Goal: Information Seeking & Learning: Find specific page/section

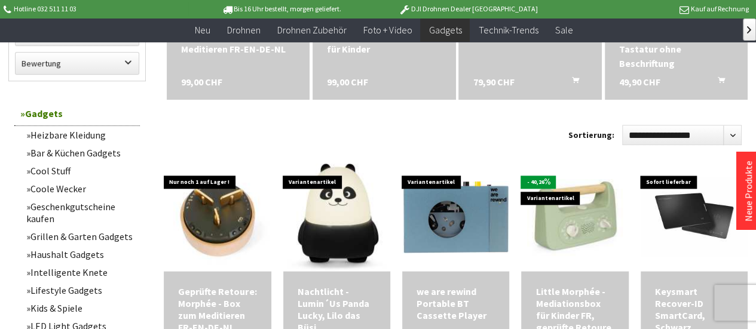
scroll to position [524, 0]
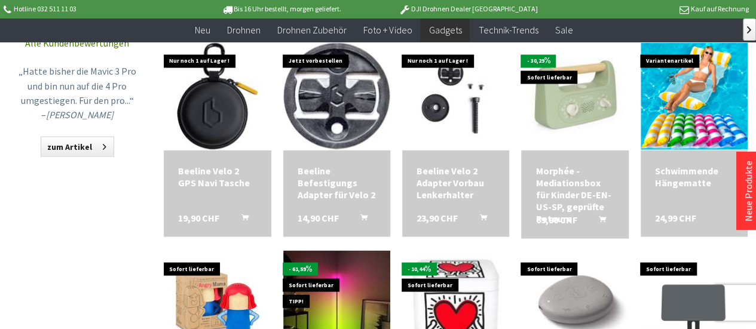
scroll to position [1056, 0]
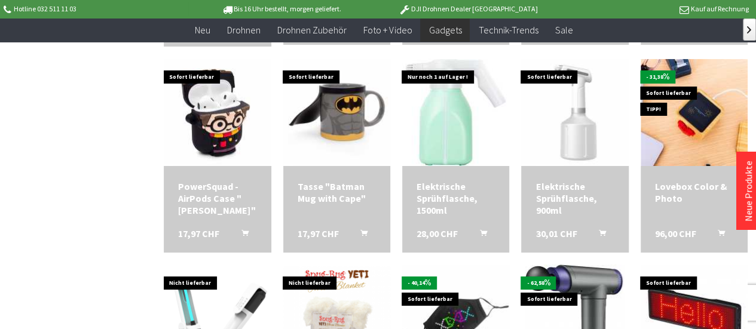
scroll to position [2110, 0]
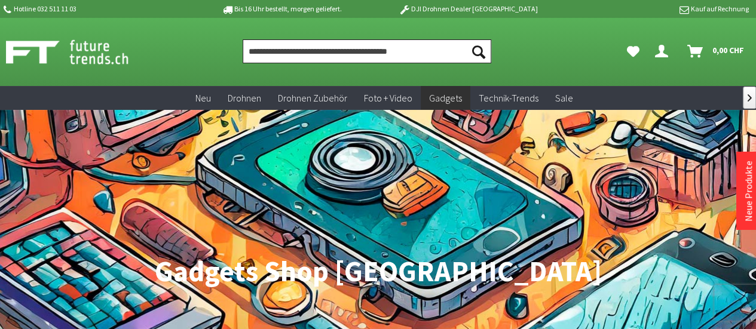
click at [324, 42] on input "Produkt, Marke, Kategorie, EAN, Artikelnummer…" at bounding box center [366, 51] width 248 height 24
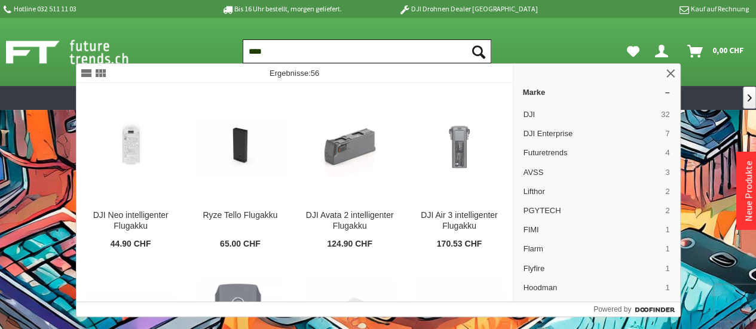
type input "****"
click at [466, 39] on button "Suchen" at bounding box center [478, 51] width 25 height 24
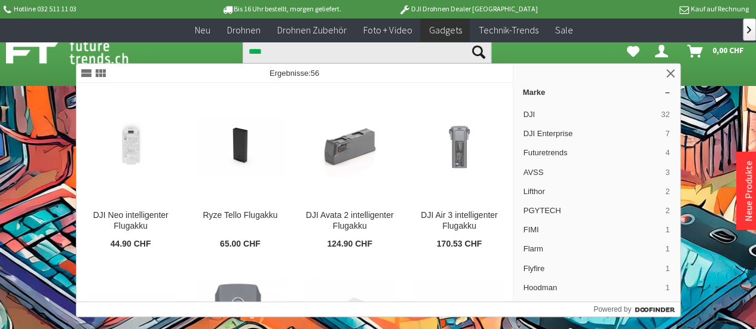
scroll to position [756, 0]
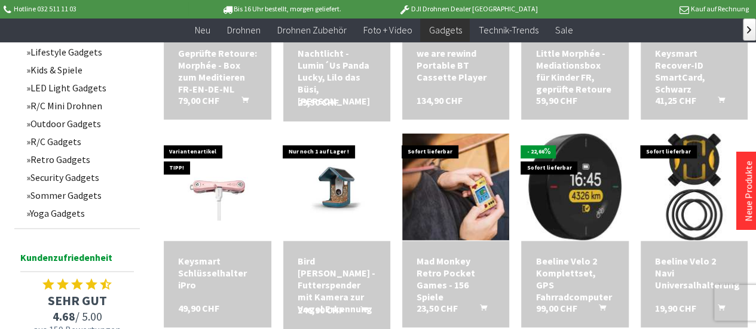
scroll to position [1099, 0]
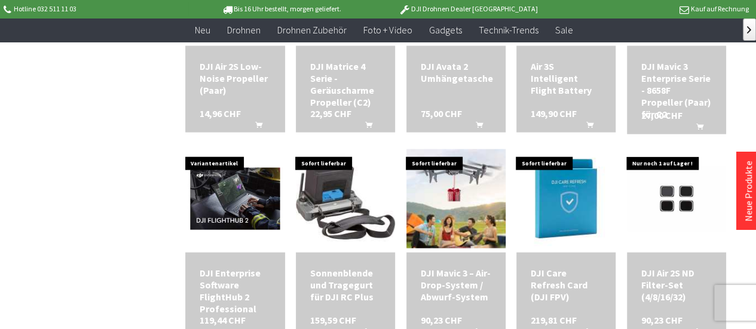
scroll to position [1315, 0]
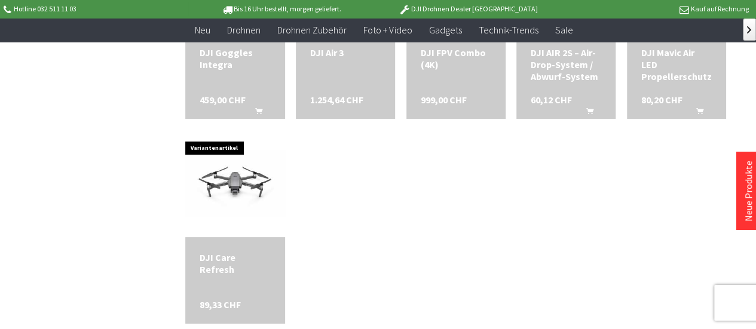
scroll to position [2414, 0]
